Goal: Transaction & Acquisition: Purchase product/service

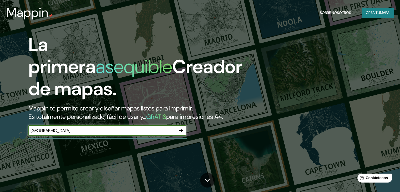
type input "[GEOGRAPHIC_DATA]"
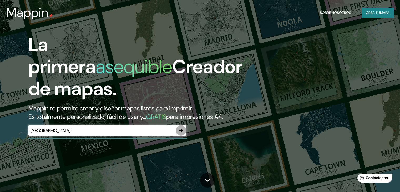
click at [179, 134] on icon "button" at bounding box center [181, 130] width 6 height 6
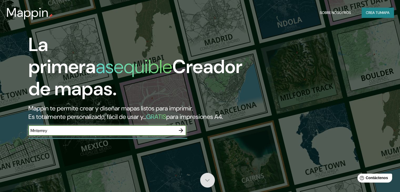
type input "Mnterrey"
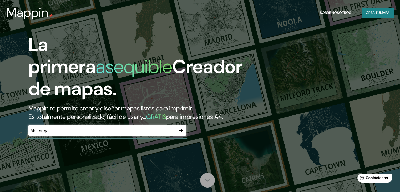
click at [208, 176] on icon at bounding box center [207, 180] width 9 height 9
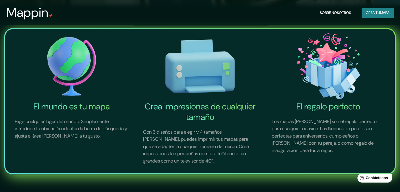
scroll to position [192, 0]
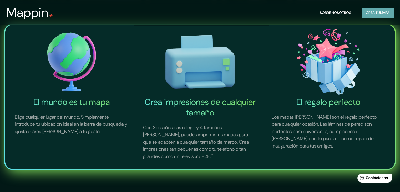
click at [370, 16] on button "Crea tu mapa" at bounding box center [378, 13] width 32 height 10
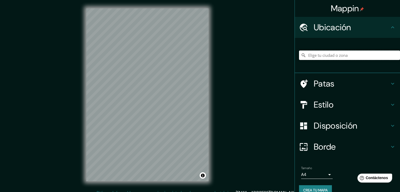
click at [340, 55] on input "Elige tu ciudad o zona" at bounding box center [349, 54] width 101 height 9
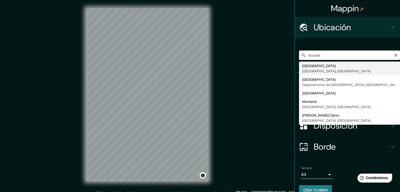
type input "[GEOGRAPHIC_DATA], [GEOGRAPHIC_DATA], [GEOGRAPHIC_DATA]"
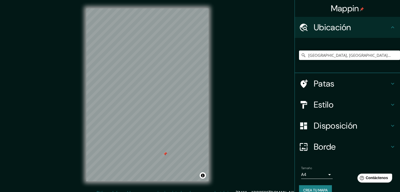
click at [164, 155] on div at bounding box center [165, 154] width 4 height 4
click at [118, 45] on div at bounding box center [119, 45] width 4 height 4
click at [182, 148] on div at bounding box center [183, 147] width 4 height 4
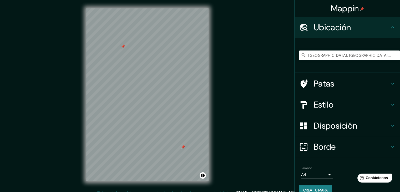
click at [182, 148] on div at bounding box center [183, 147] width 4 height 4
click at [182, 146] on div at bounding box center [184, 146] width 4 height 4
click at [184, 145] on div at bounding box center [184, 145] width 4 height 4
click at [128, 53] on div at bounding box center [127, 52] width 4 height 4
click at [215, 137] on div "© Mapbox © OpenStreetMap Improve this map" at bounding box center [147, 95] width 139 height 190
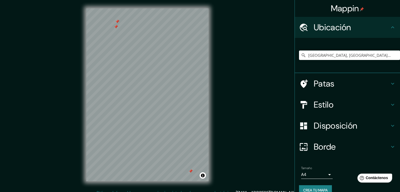
click at [363, 85] on h4 "Patas" at bounding box center [352, 83] width 76 height 11
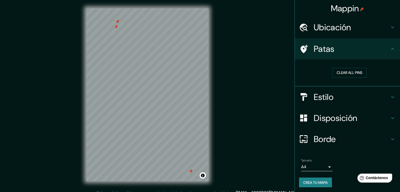
click at [370, 49] on h4 "Patas" at bounding box center [352, 49] width 76 height 11
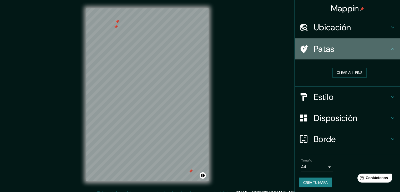
click at [389, 50] on icon at bounding box center [392, 49] width 6 height 6
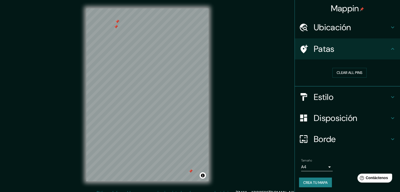
click at [389, 51] on icon at bounding box center [392, 49] width 6 height 6
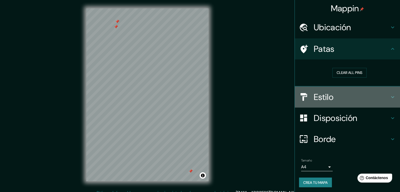
click at [331, 101] on h4 "Estilo" at bounding box center [352, 97] width 76 height 11
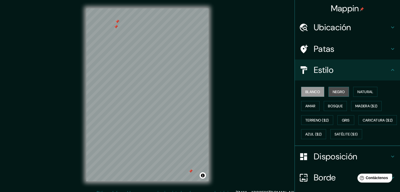
click at [334, 89] on font "Negro" at bounding box center [339, 91] width 12 height 7
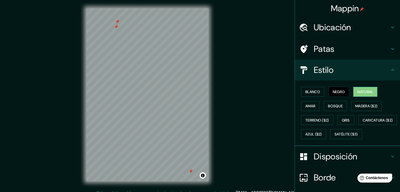
click at [365, 95] on button "Natural" at bounding box center [365, 92] width 24 height 10
click at [305, 106] on font "Amar" at bounding box center [310, 106] width 10 height 5
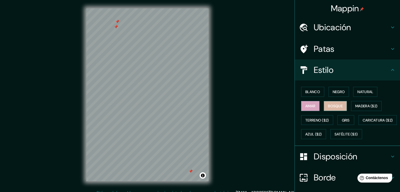
click at [329, 108] on font "Bosque" at bounding box center [335, 106] width 15 height 5
click at [364, 108] on font "Madera ($2)" at bounding box center [366, 106] width 22 height 7
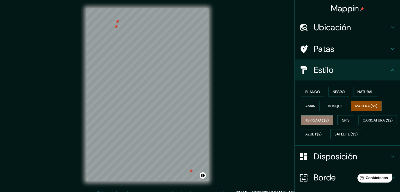
click at [311, 119] on font "Terreno ($2)" at bounding box center [317, 120] width 24 height 5
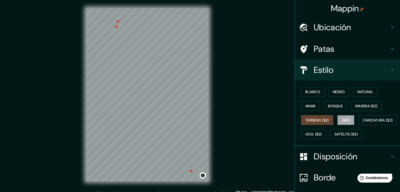
click at [345, 119] on font "Gris" at bounding box center [346, 120] width 8 height 5
click at [326, 129] on button "Azul ($2)" at bounding box center [313, 134] width 25 height 10
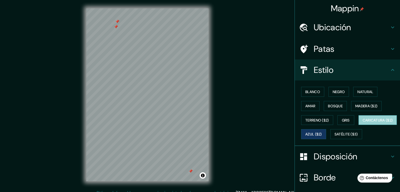
click at [363, 123] on font "Caricatura ($2)" at bounding box center [378, 120] width 30 height 5
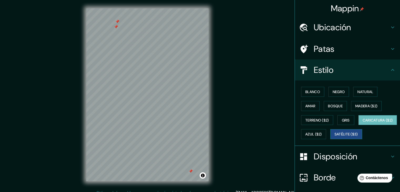
click at [334, 137] on font "Satélite ($3)" at bounding box center [345, 134] width 23 height 5
click at [307, 89] on font "Blanco" at bounding box center [312, 91] width 15 height 5
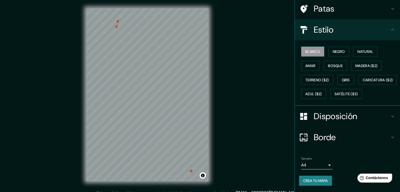
click at [319, 116] on font "Disposición" at bounding box center [335, 116] width 43 height 11
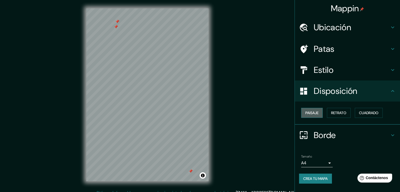
click at [317, 115] on font "Paisaje" at bounding box center [311, 112] width 13 height 5
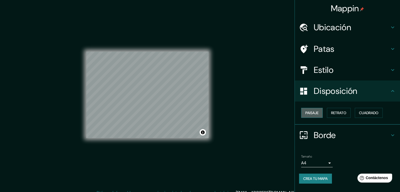
click at [317, 115] on font "Paisaje" at bounding box center [311, 112] width 13 height 5
click at [342, 113] on font "Retrato" at bounding box center [338, 112] width 15 height 5
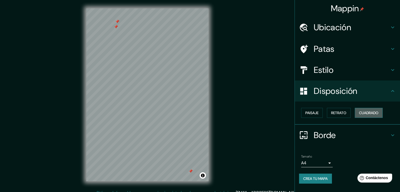
click at [361, 113] on font "Cuadrado" at bounding box center [368, 112] width 19 height 5
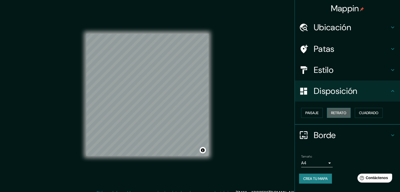
click at [342, 110] on font "Retrato" at bounding box center [338, 112] width 15 height 7
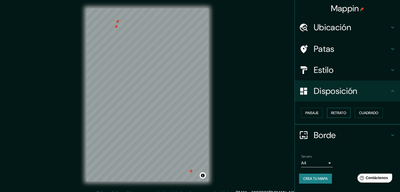
click at [333, 115] on font "Retrato" at bounding box center [338, 112] width 15 height 5
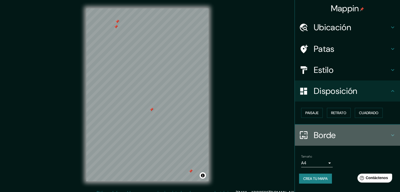
click at [312, 131] on div at bounding box center [306, 134] width 15 height 9
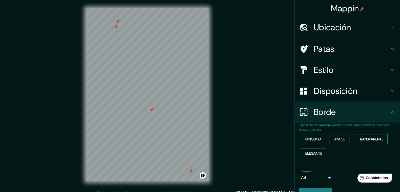
click at [373, 140] on font "Transparente" at bounding box center [371, 139] width 26 height 5
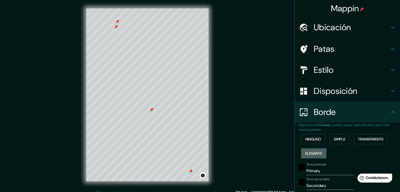
click at [305, 150] on font "Elegante" at bounding box center [313, 153] width 17 height 7
click at [308, 140] on font "Ninguno" at bounding box center [313, 139] width 16 height 5
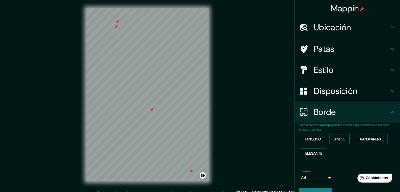
click at [346, 139] on button "Simple" at bounding box center [339, 139] width 20 height 10
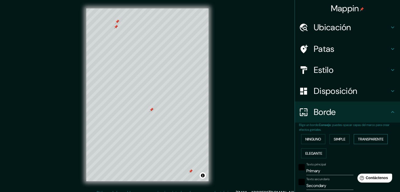
click at [360, 137] on font "Transparente" at bounding box center [371, 139] width 26 height 5
click at [315, 152] on font "Elegante" at bounding box center [313, 153] width 17 height 5
click at [312, 140] on font "Ninguno" at bounding box center [313, 139] width 16 height 5
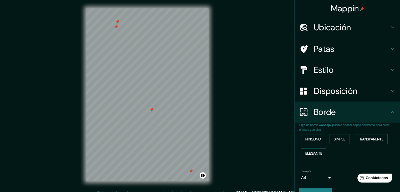
scroll to position [12, 0]
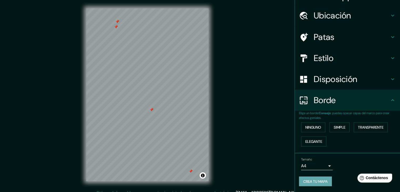
click at [315, 179] on font "Crea tu mapa" at bounding box center [315, 181] width 24 height 5
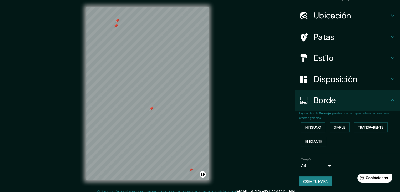
scroll to position [0, 0]
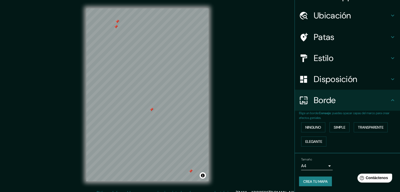
click at [151, 111] on div at bounding box center [151, 110] width 4 height 4
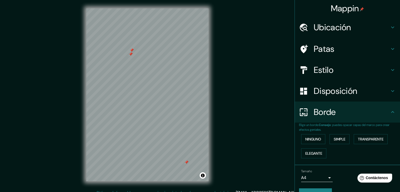
scroll to position [12, 0]
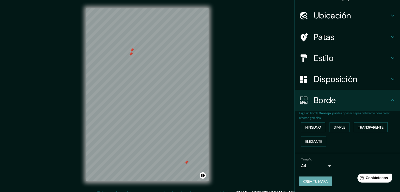
click at [311, 180] on font "Crea tu mapa" at bounding box center [315, 181] width 24 height 5
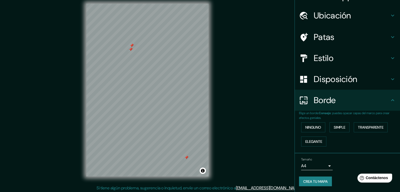
scroll to position [6, 0]
